Goal: Information Seeking & Learning: Learn about a topic

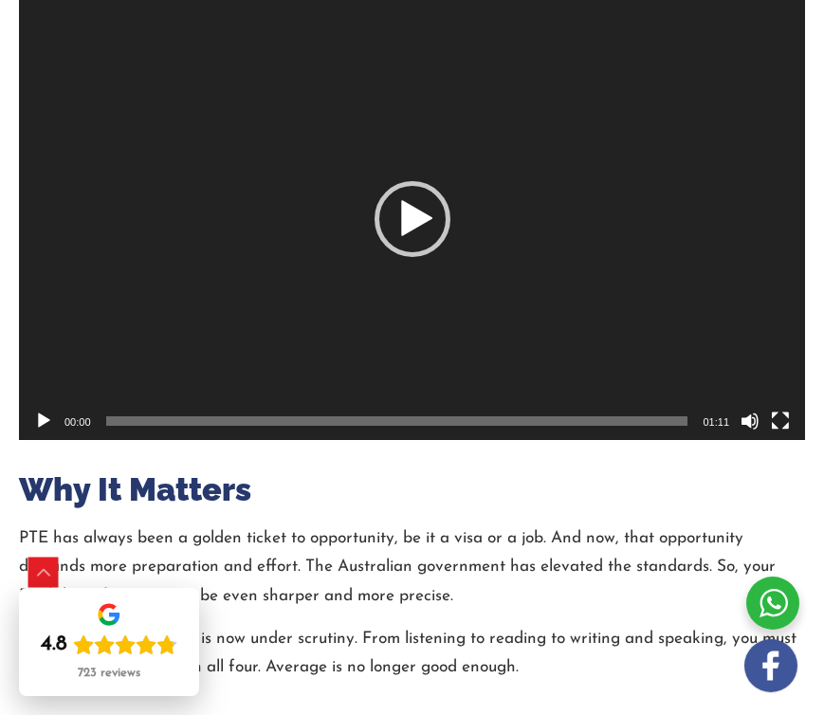
scroll to position [569, 0]
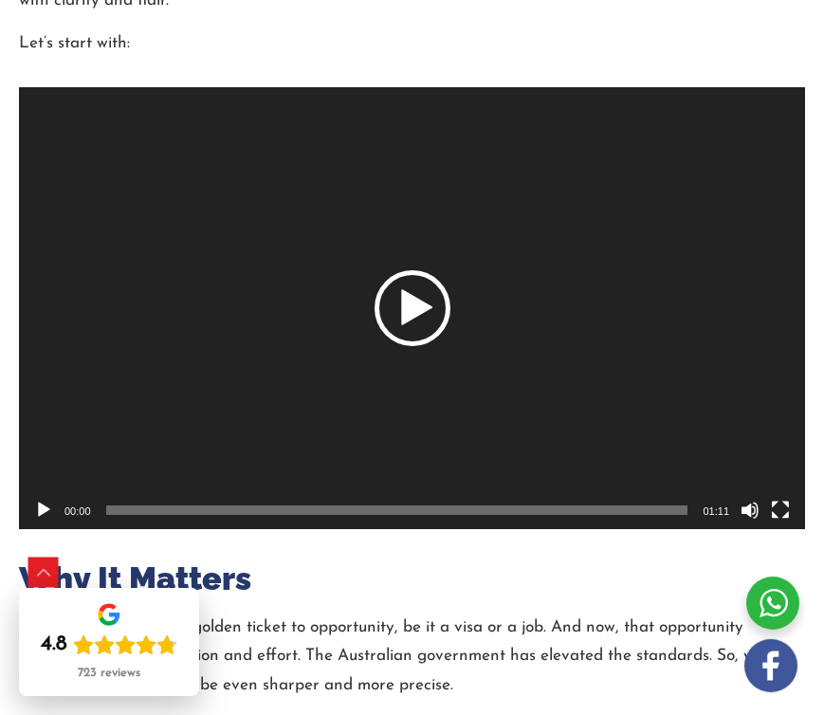
click at [410, 270] on div "Play" at bounding box center [413, 308] width 76 height 76
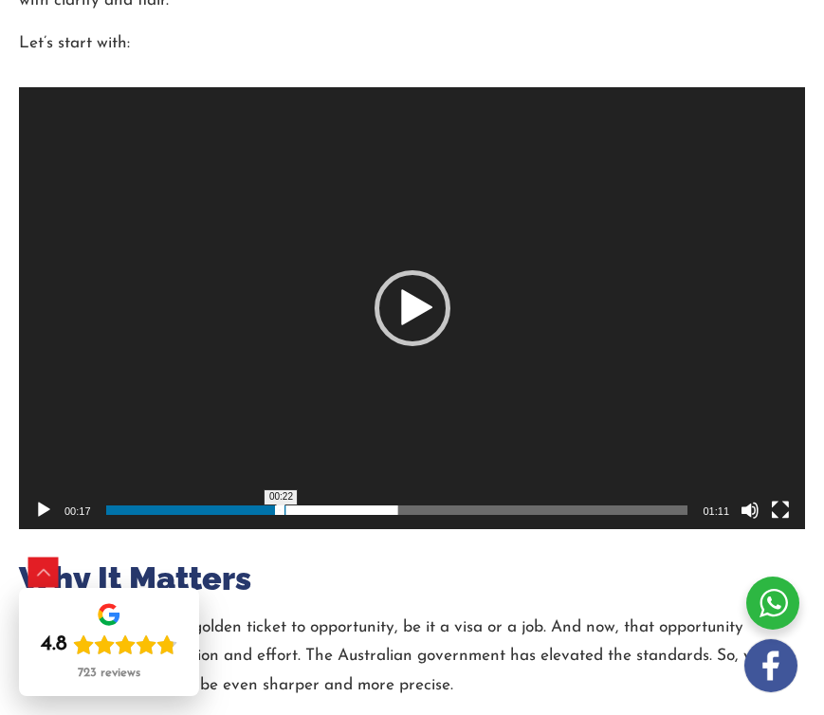
click at [288, 506] on span "00:22" at bounding box center [397, 510] width 583 height 9
click at [374, 506] on span "00:32" at bounding box center [397, 510] width 583 height 9
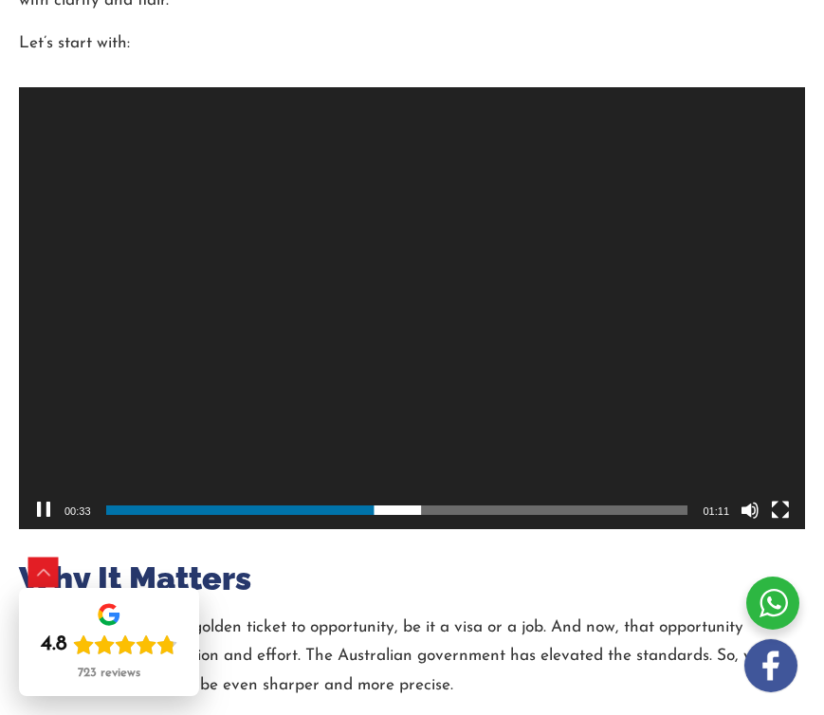
click at [411, 281] on video "[URL][DOMAIN_NAME]" at bounding box center [412, 308] width 787 height 442
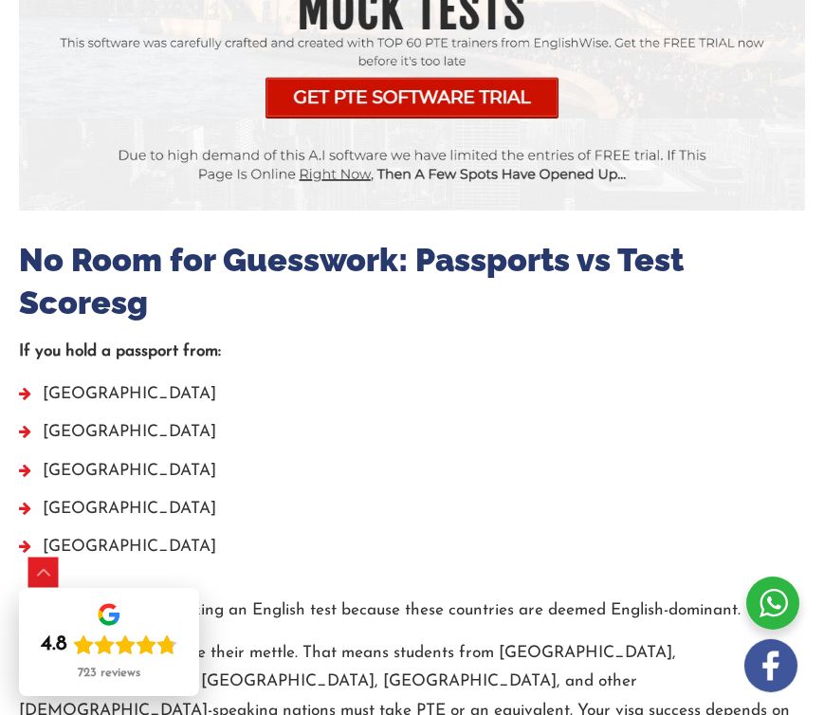
scroll to position [4816, 0]
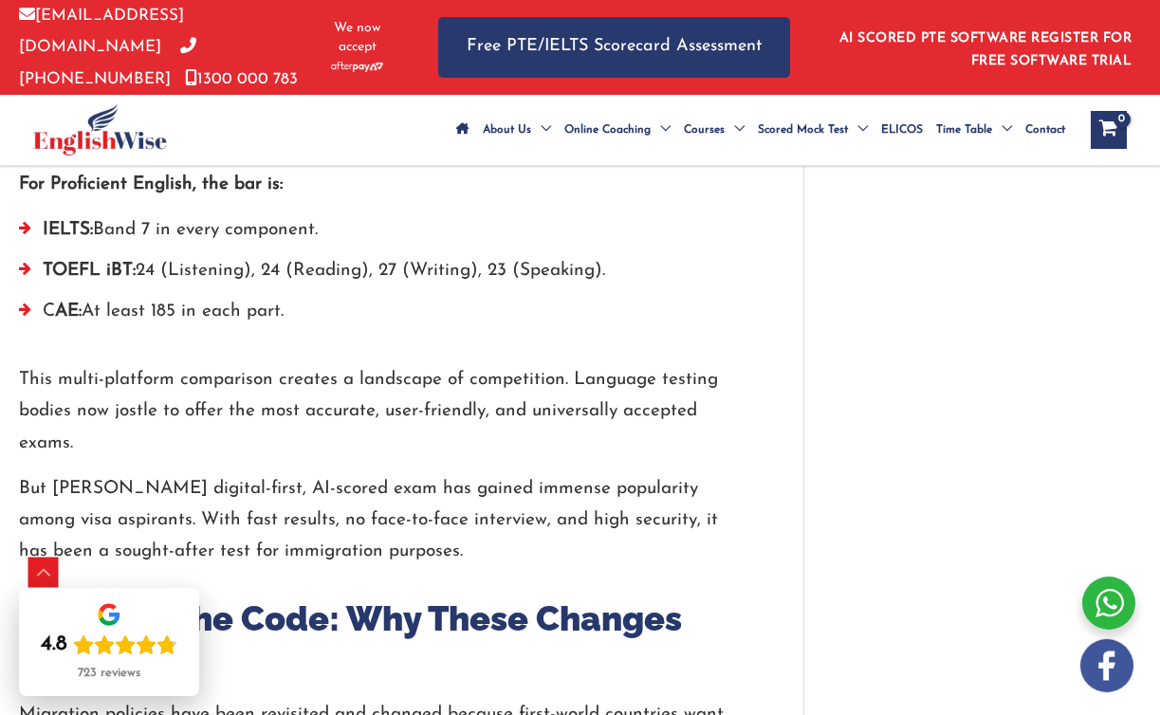
scroll to position [4160, 0]
